Goal: Use online tool/utility: Utilize a website feature to perform a specific function

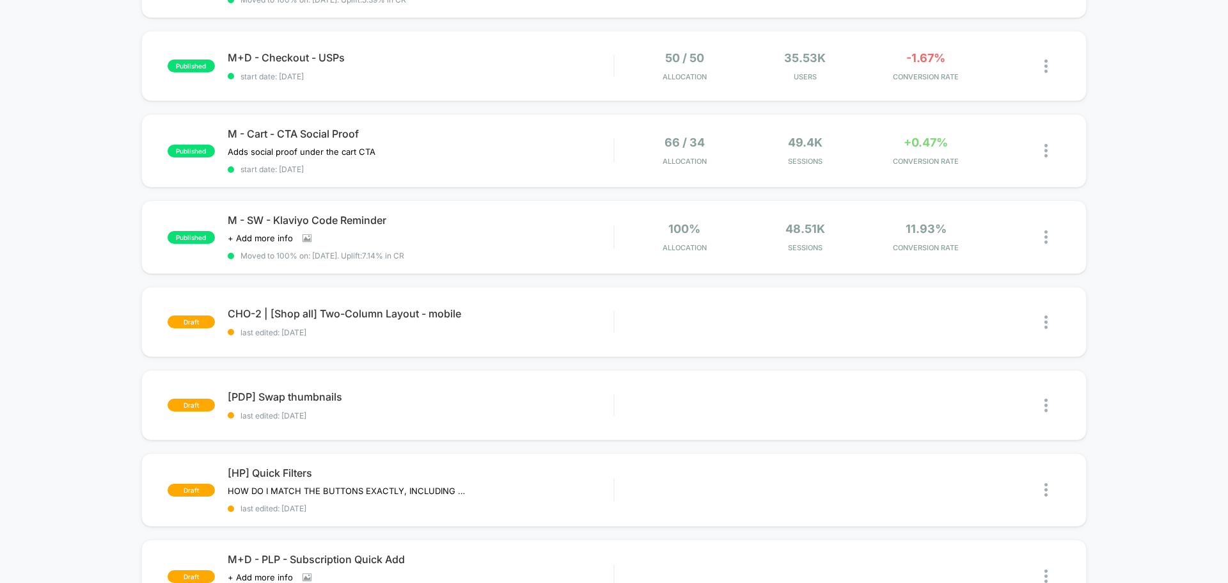
scroll to position [512, 0]
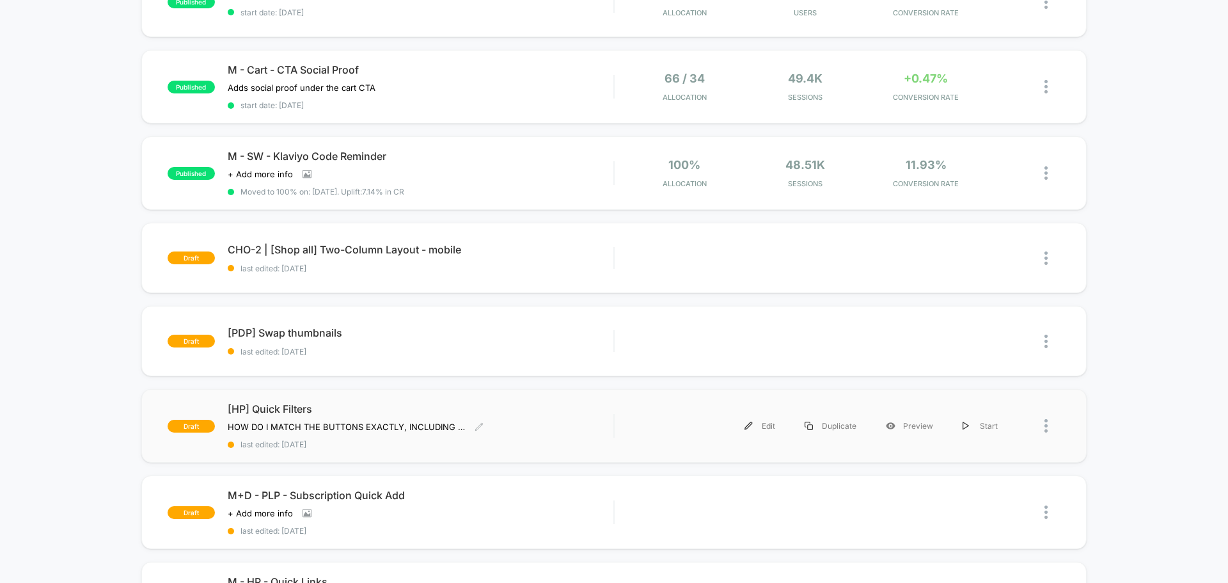
click at [526, 432] on div "[HP] Quick Filters HOW DO I MATCH THE BUTTONS EXACTLY, INCLUDING CENTERING THE …" at bounding box center [421, 425] width 386 height 47
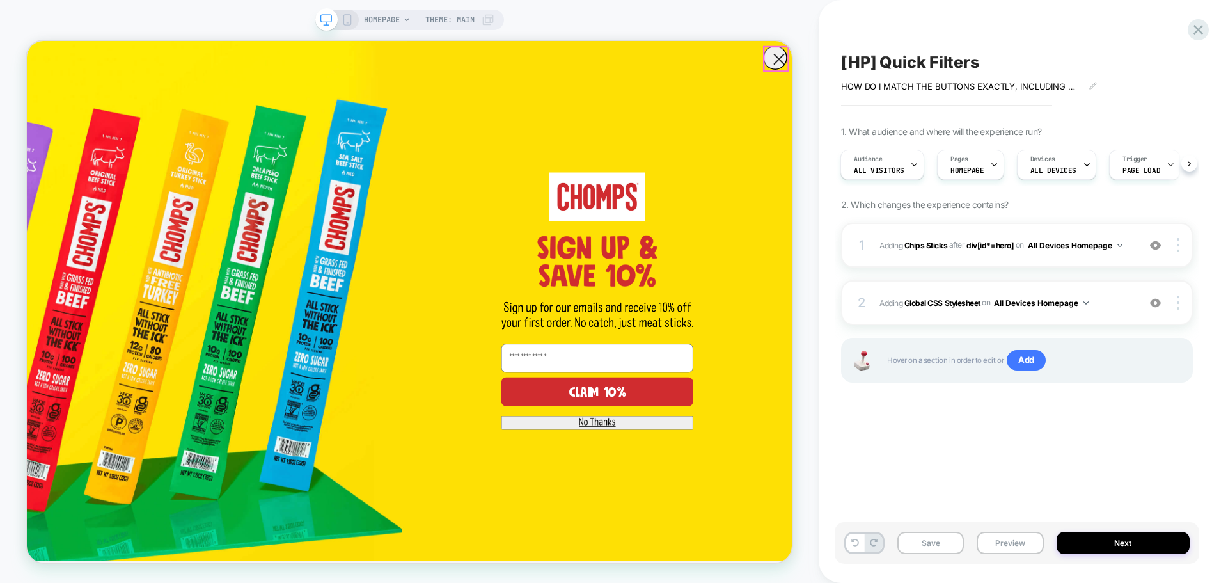
click at [1023, 67] on circle "Close dialog" at bounding box center [1029, 65] width 31 height 31
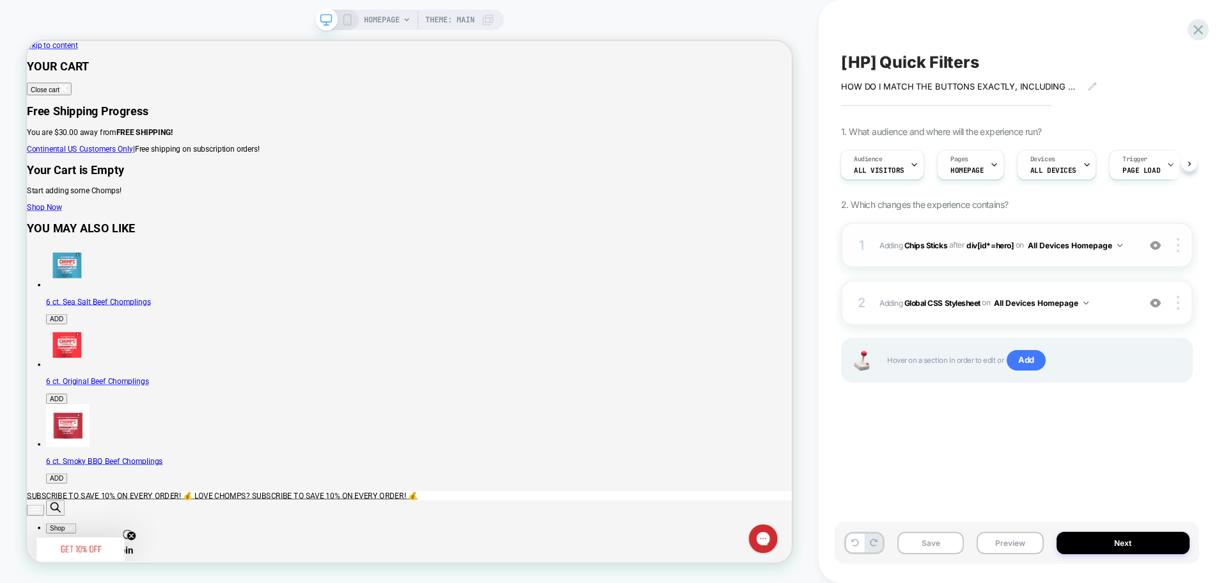
click at [1078, 260] on div "1 #_loomi_addon_1757114924850 Adding Chips Sticks AFTER div[id*=hero] div[id*=h…" at bounding box center [1017, 245] width 352 height 45
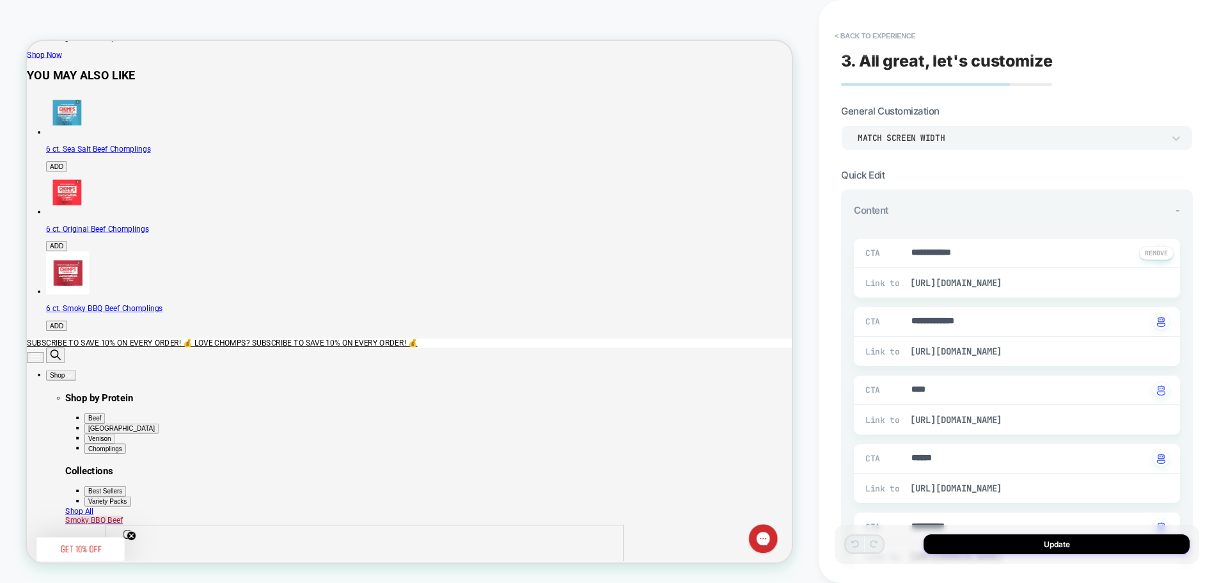
scroll to position [208, 0]
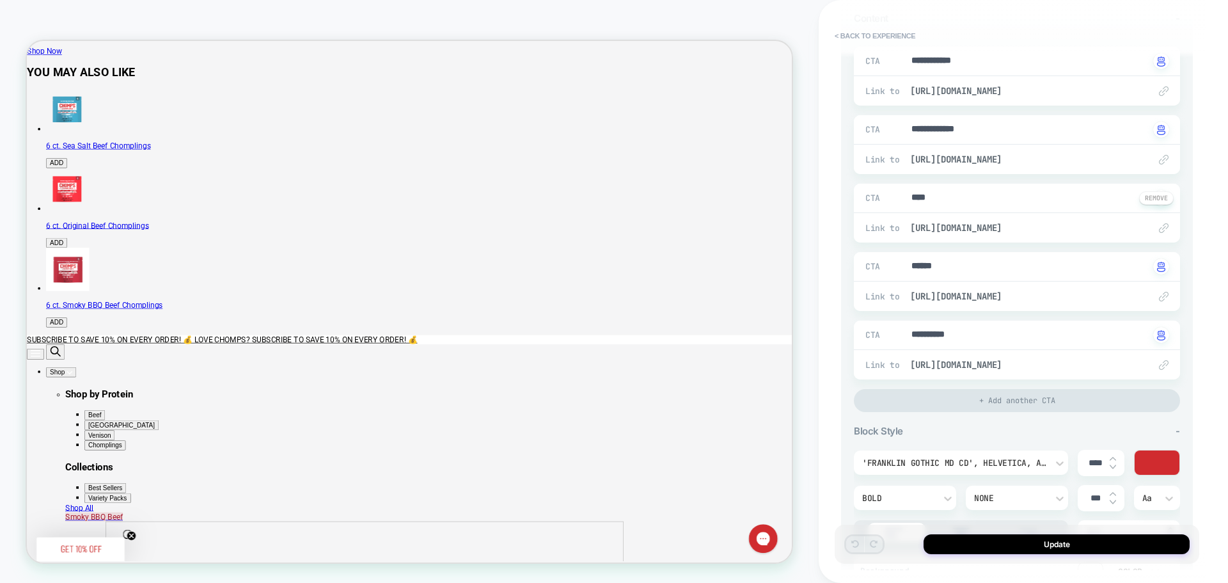
type textarea "*"
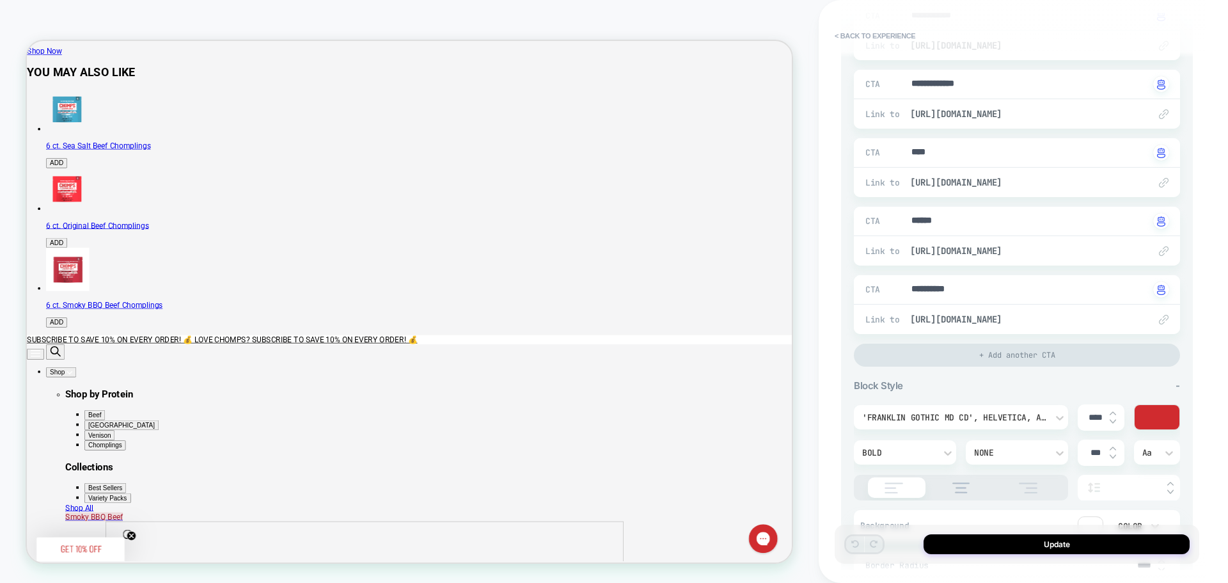
scroll to position [256, 0]
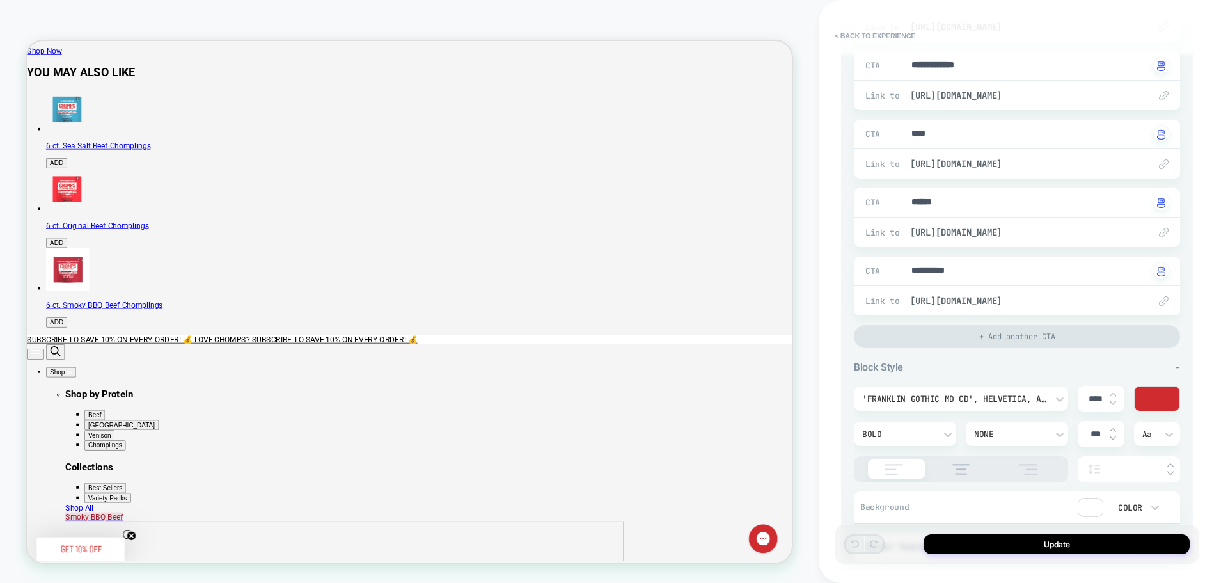
click at [1113, 397] on div at bounding box center [1113, 398] width 6 height 13
type input "****"
click at [1112, 393] on img at bounding box center [1113, 394] width 6 height 5
type textarea "*"
type input "****"
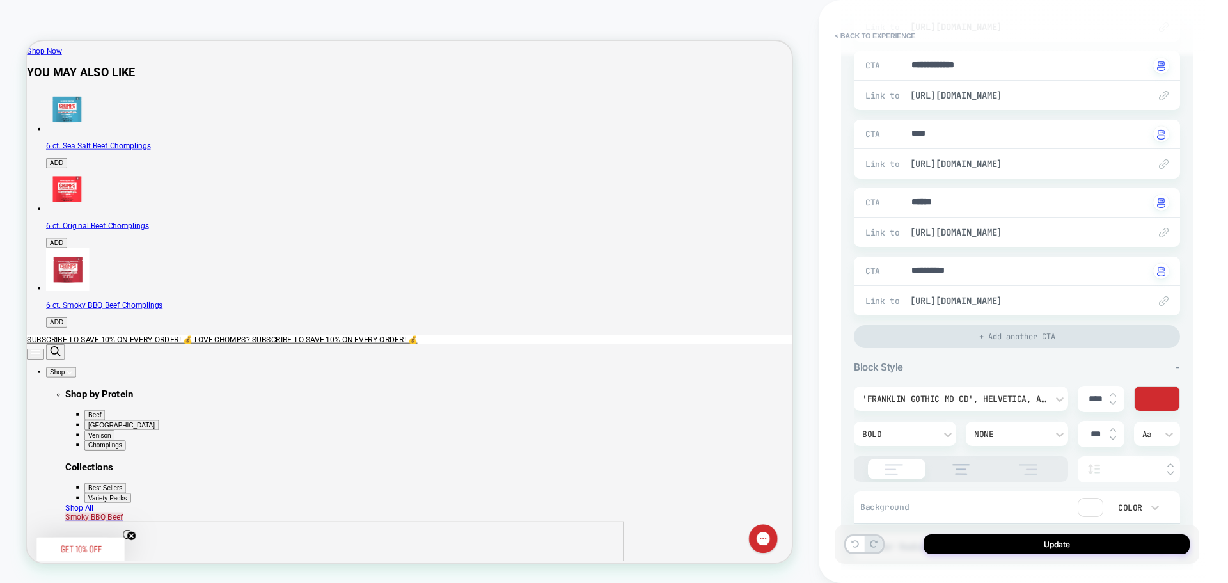
click at [1112, 393] on img at bounding box center [1113, 394] width 6 height 5
type textarea "*"
type input "****"
click at [1059, 398] on icon at bounding box center [1059, 399] width 13 height 13
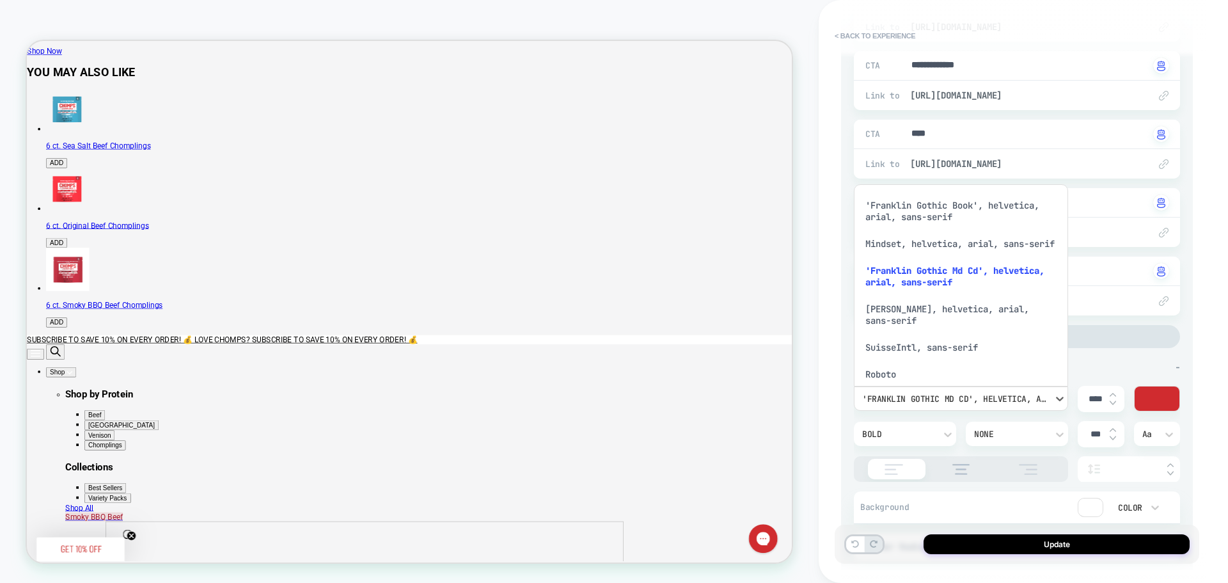
scroll to position [15, 0]
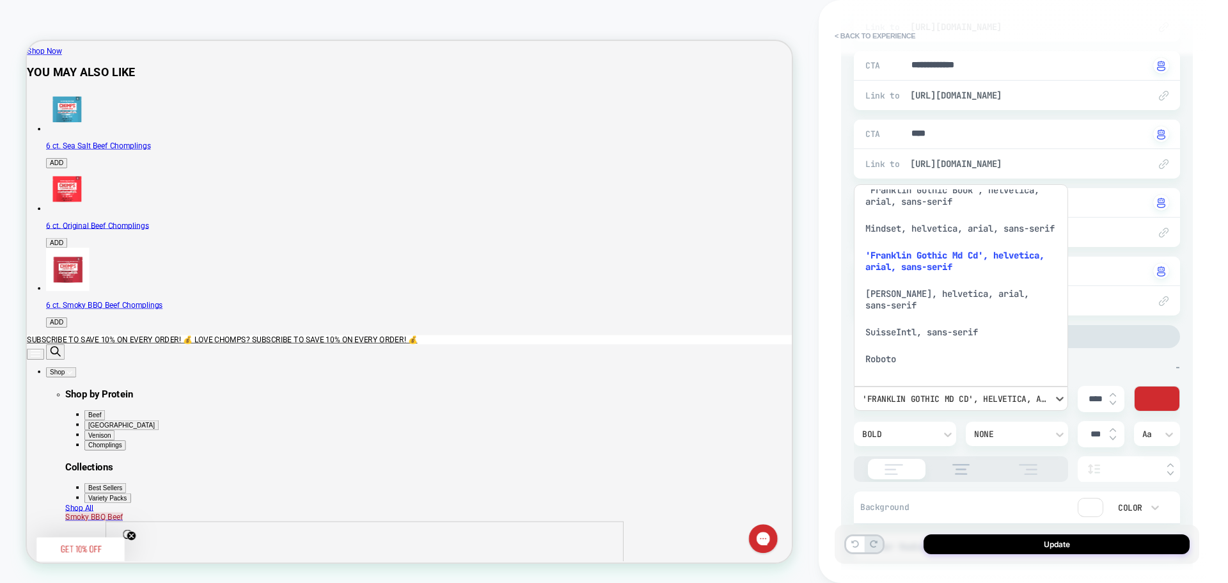
click at [967, 230] on div "Mindset, helvetica, arial, sans-serif" at bounding box center [961, 228] width 204 height 27
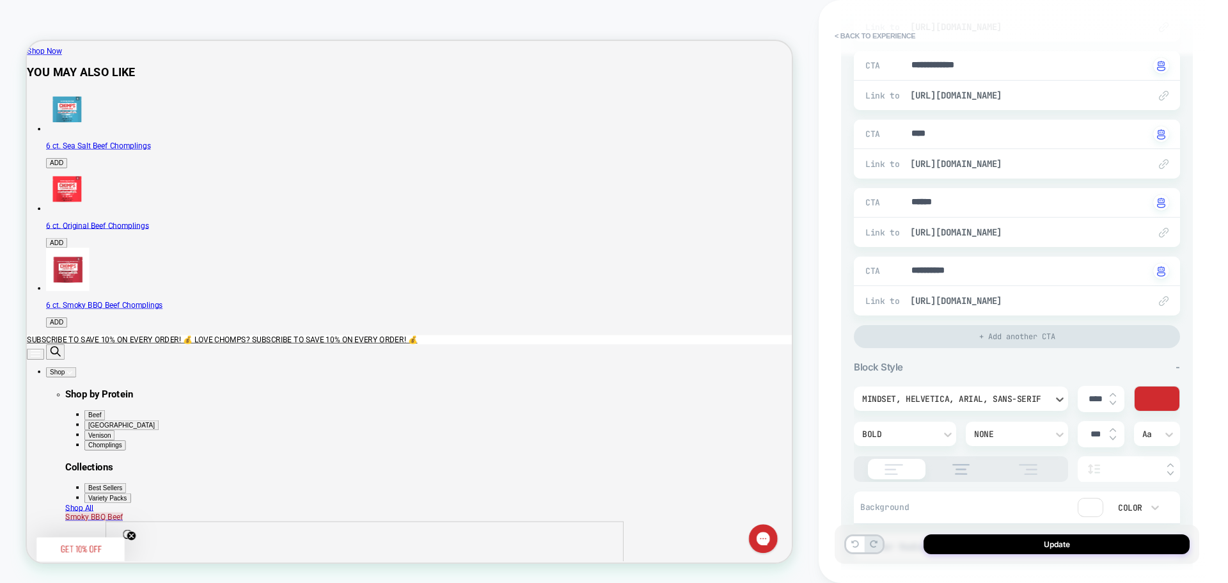
type textarea "*"
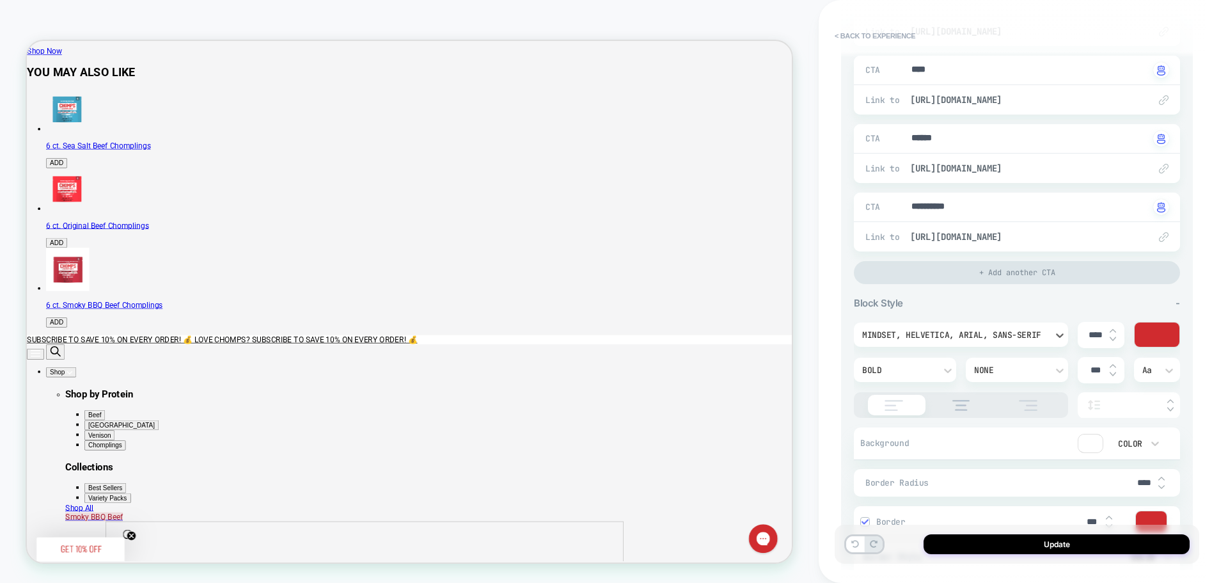
scroll to position [384, 0]
